Goal: Task Accomplishment & Management: Manage account settings

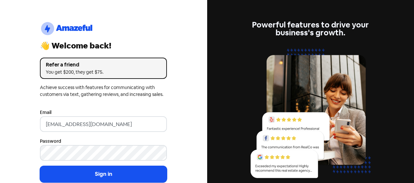
click at [53, 117] on input "[EMAIL_ADDRESS][DOMAIN_NAME]" at bounding box center [103, 124] width 127 height 16
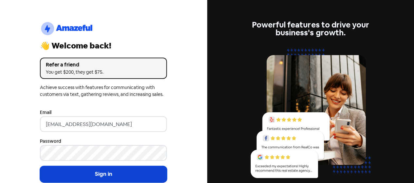
click at [85, 169] on button "Sign in" at bounding box center [103, 174] width 127 height 16
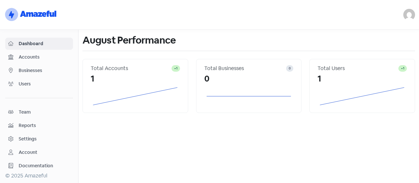
click at [40, 57] on span "Accounts" at bounding box center [44, 57] width 51 height 7
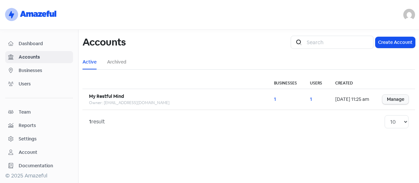
click at [38, 72] on span "Businesses" at bounding box center [44, 70] width 51 height 7
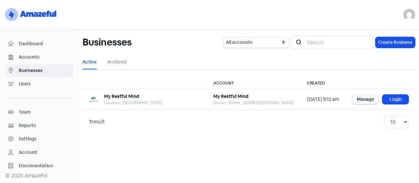
click at [176, 126] on div "1 result 10 20 30 50 100" at bounding box center [249, 121] width 320 height 13
click at [40, 57] on span "Accounts" at bounding box center [44, 57] width 51 height 7
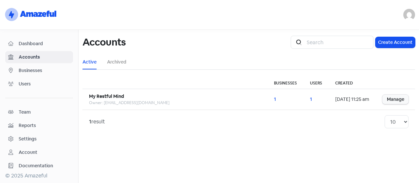
click at [31, 41] on span "Dashboard" at bounding box center [44, 43] width 51 height 7
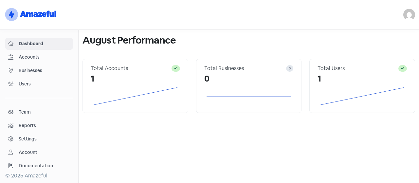
click at [29, 58] on span "Accounts" at bounding box center [44, 57] width 51 height 7
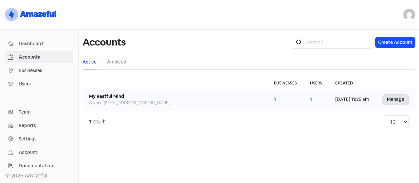
click at [397, 97] on link "Manage" at bounding box center [395, 99] width 26 height 9
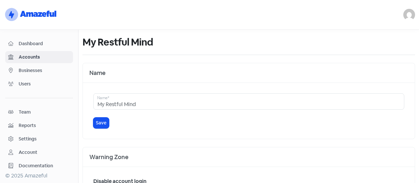
click at [37, 46] on span "Dashboard" at bounding box center [44, 43] width 51 height 7
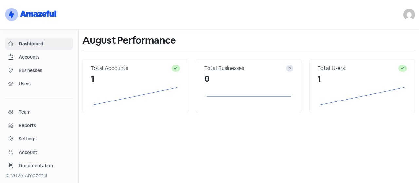
click at [39, 55] on span "Accounts" at bounding box center [44, 57] width 51 height 7
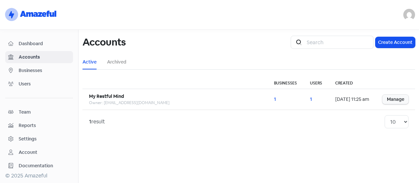
click at [37, 70] on span "Businesses" at bounding box center [44, 70] width 51 height 7
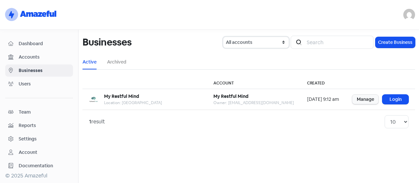
click at [272, 37] on select "All accounts My Restful Mind" at bounding box center [255, 42] width 65 height 11
select select "MoZrskya"
click at [226, 37] on select "All accounts My Restful Mind" at bounding box center [255, 42] width 65 height 11
click at [27, 44] on span "Dashboard" at bounding box center [44, 43] width 51 height 7
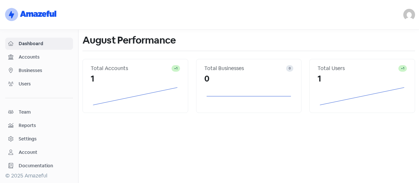
click at [413, 13] on img at bounding box center [409, 15] width 12 height 12
click at [383, 9] on div "galaxyqureshi@gmail.com Sign out" at bounding box center [249, 15] width 340 height 12
click at [31, 57] on span "Accounts" at bounding box center [44, 57] width 51 height 7
